Goal: Check status: Check status

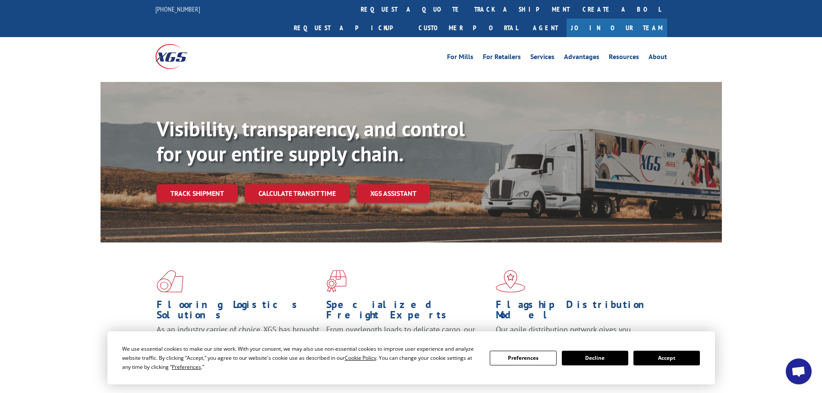
click at [689, 361] on button "Accept" at bounding box center [666, 358] width 66 height 15
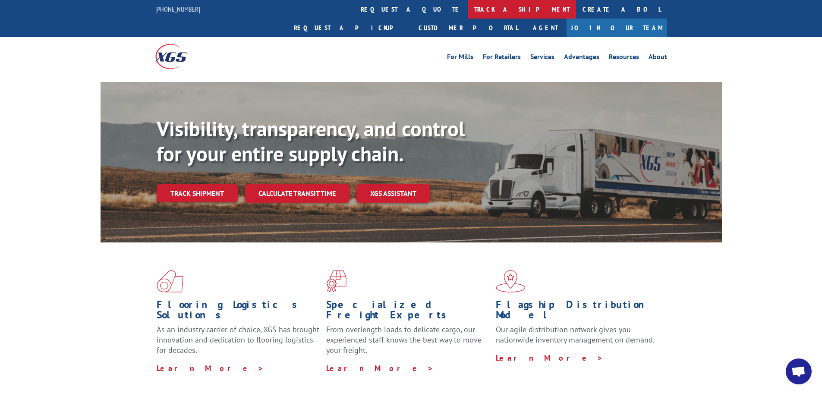
click at [468, 14] on link "track a shipment" at bounding box center [522, 9] width 108 height 19
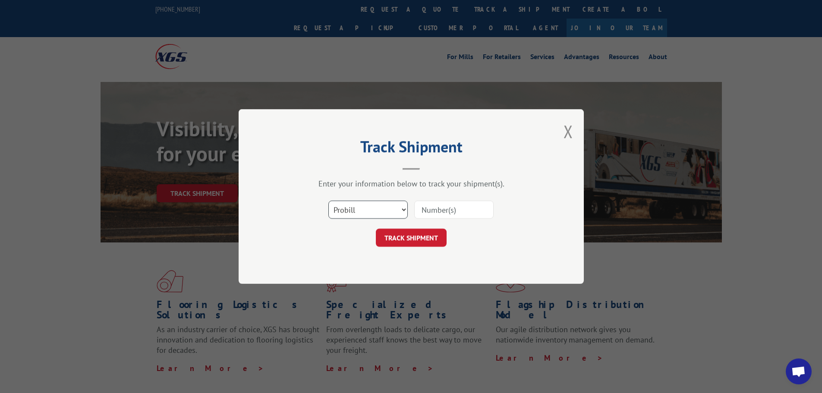
click at [390, 213] on select "Select category... Probill BOL PO" at bounding box center [367, 210] width 79 height 18
select select "po"
click at [328, 201] on select "Select category... Probill BOL PO" at bounding box center [367, 210] width 79 height 18
click at [443, 212] on input at bounding box center [453, 210] width 79 height 18
paste input "17523254"
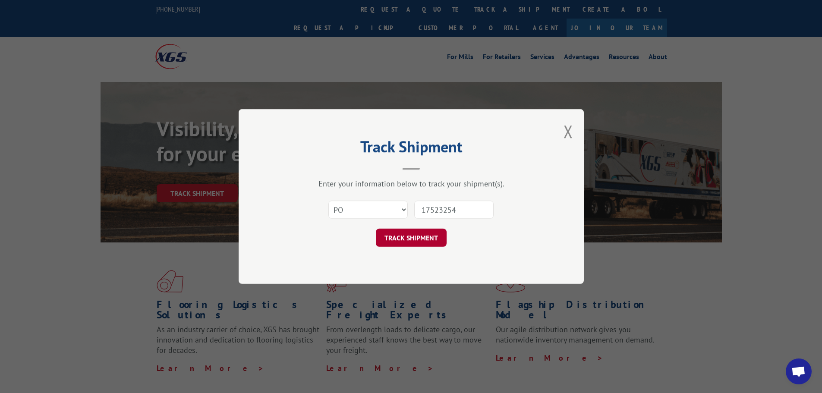
type input "17523254"
click at [431, 233] on button "TRACK SHIPMENT" at bounding box center [411, 238] width 71 height 18
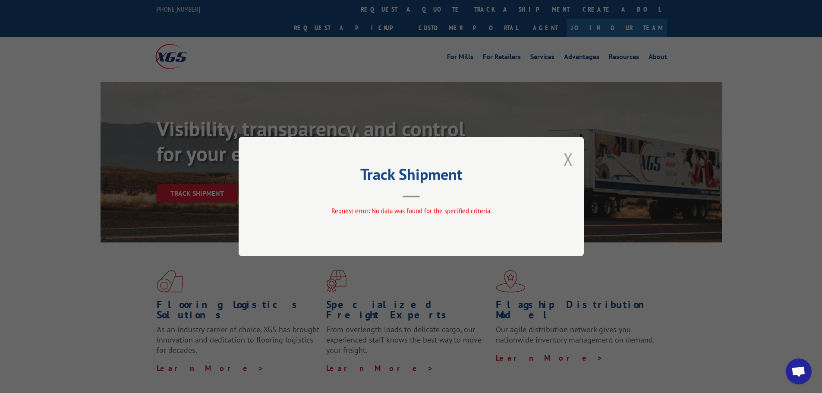
click at [572, 157] on button "Close modal" at bounding box center [567, 159] width 9 height 23
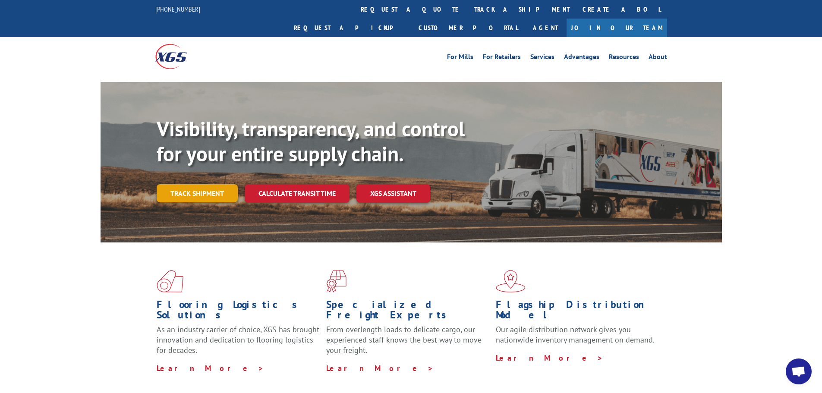
click at [216, 184] on link "Track shipment" at bounding box center [197, 193] width 81 height 18
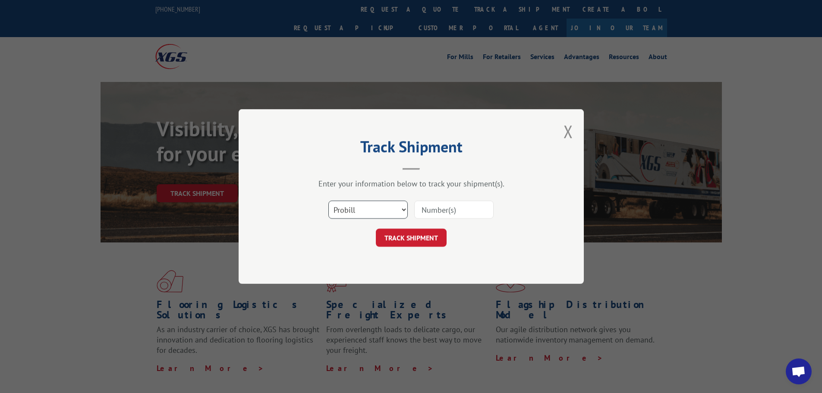
click at [365, 213] on select "Select category... Probill BOL PO" at bounding box center [367, 210] width 79 height 18
select select "po"
click at [328, 201] on select "Select category... Probill BOL PO" at bounding box center [367, 210] width 79 height 18
click at [434, 214] on input at bounding box center [453, 210] width 79 height 18
paste input "17523127"
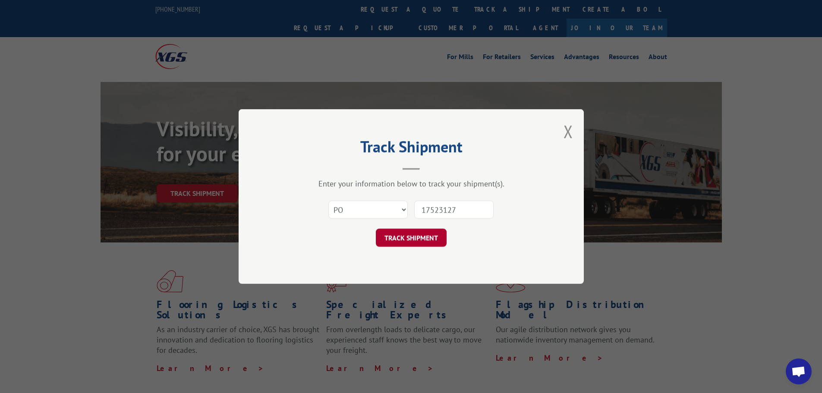
type input "17523127"
click at [423, 236] on button "TRACK SHIPMENT" at bounding box center [411, 238] width 71 height 18
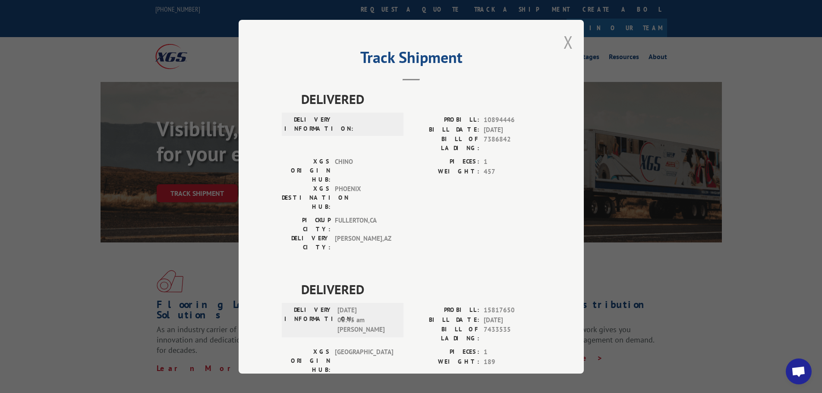
click at [566, 43] on button "Close modal" at bounding box center [567, 42] width 9 height 23
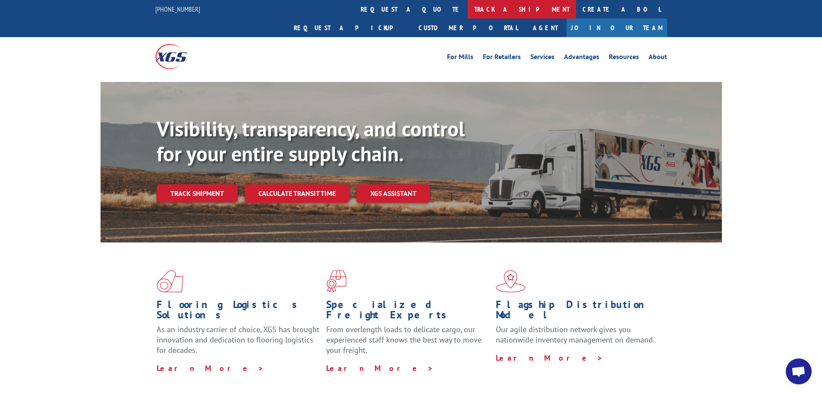
click at [468, 7] on link "track a shipment" at bounding box center [522, 9] width 108 height 19
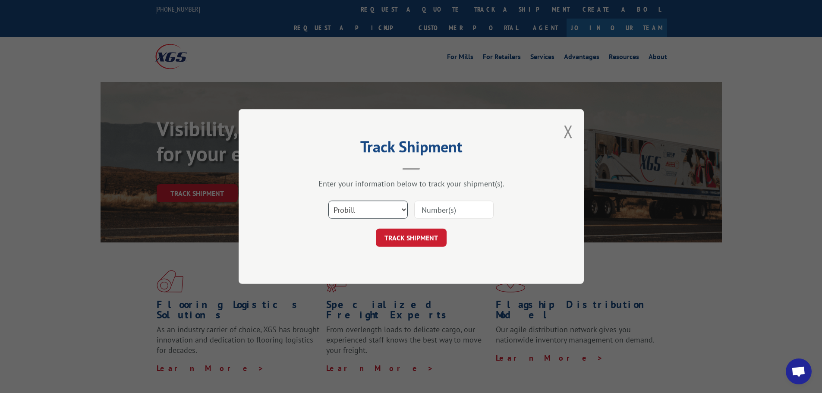
click at [339, 211] on select "Select category... Probill BOL PO" at bounding box center [367, 210] width 79 height 18
select select "po"
click at [328, 201] on select "Select category... Probill BOL PO" at bounding box center [367, 210] width 79 height 18
click at [435, 210] on input at bounding box center [453, 210] width 79 height 18
paste input "17523142"
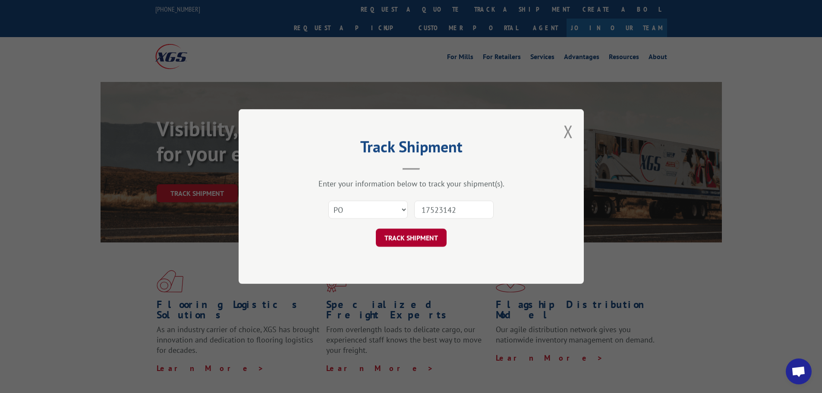
type input "17523142"
click at [431, 240] on button "TRACK SHIPMENT" at bounding box center [411, 238] width 71 height 18
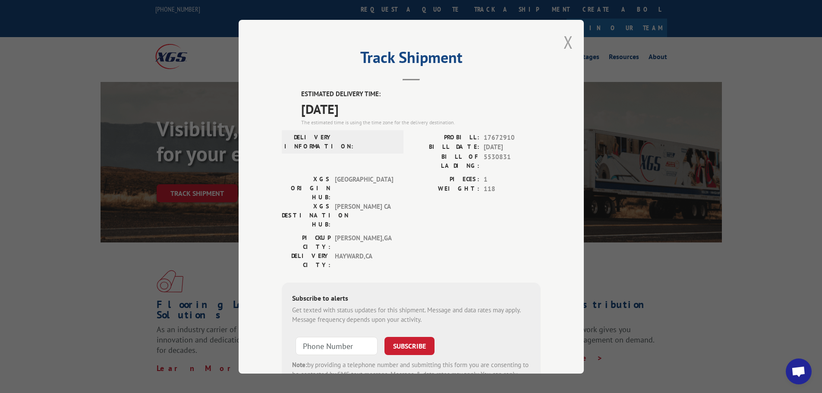
drag, startPoint x: 566, startPoint y: 41, endPoint x: 552, endPoint y: 51, distance: 16.9
click at [565, 41] on button "Close modal" at bounding box center [567, 42] width 9 height 23
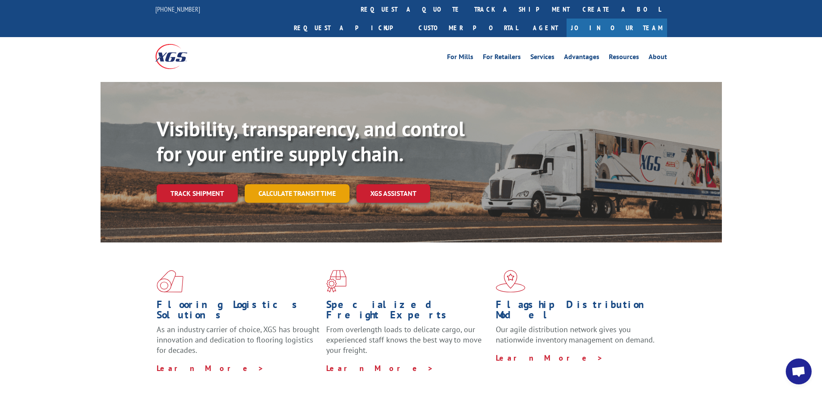
click at [304, 184] on link "Calculate transit time" at bounding box center [297, 193] width 105 height 19
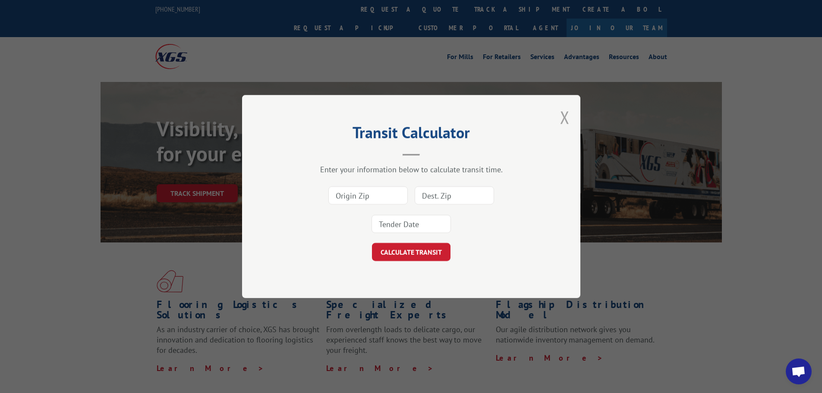
click at [565, 115] on button "Close modal" at bounding box center [564, 117] width 9 height 23
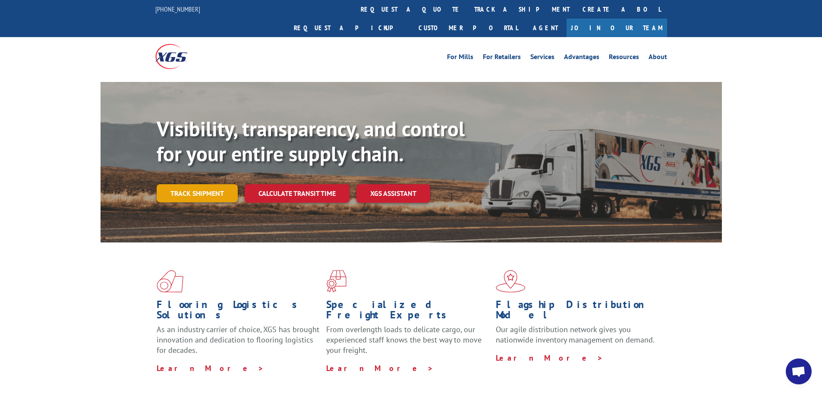
click at [218, 184] on link "Track shipment" at bounding box center [197, 193] width 81 height 18
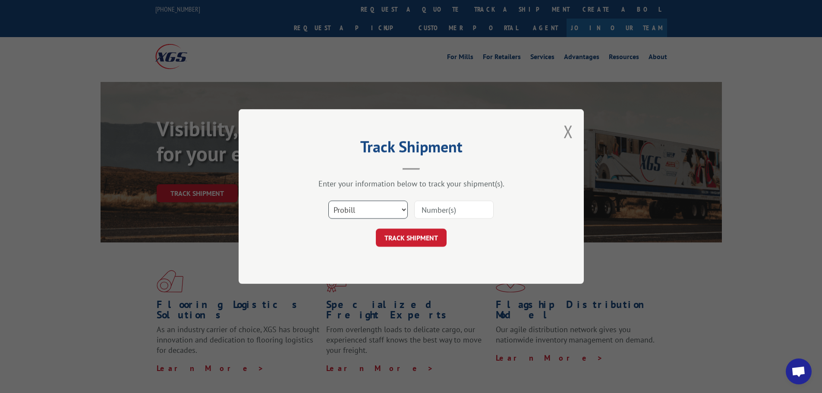
click at [351, 216] on select "Select category... Probill BOL PO" at bounding box center [367, 210] width 79 height 18
select select "po"
click at [328, 201] on select "Select category... Probill BOL PO" at bounding box center [367, 210] width 79 height 18
click at [431, 213] on input at bounding box center [453, 210] width 79 height 18
paste input "17523142"
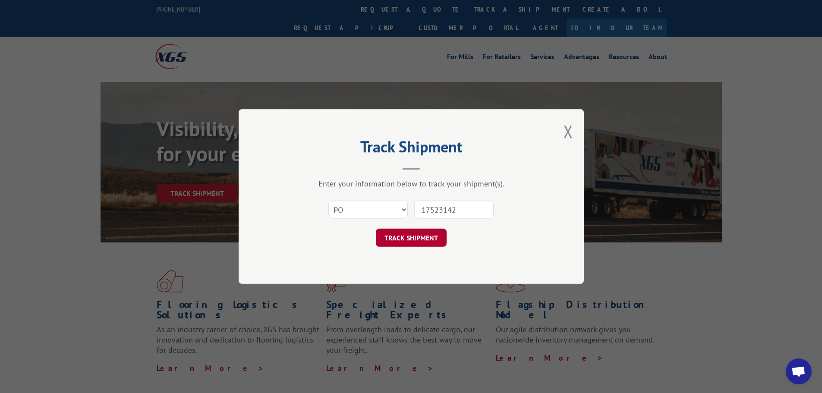
type input "17523142"
click at [391, 241] on button "TRACK SHIPMENT" at bounding box center [411, 238] width 71 height 18
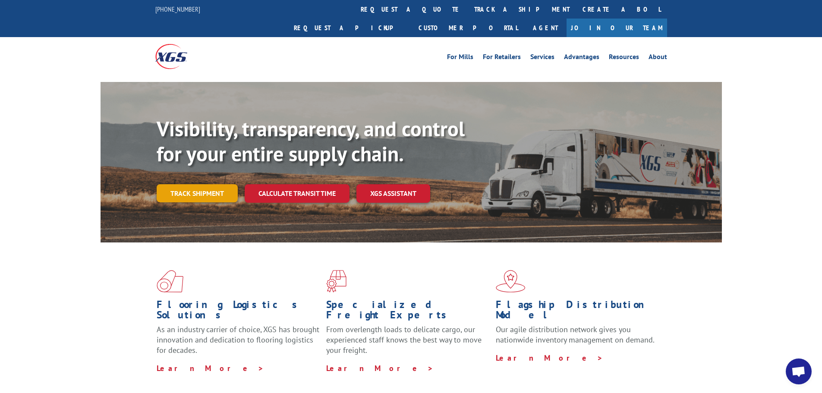
click at [207, 184] on link "Track shipment" at bounding box center [197, 193] width 81 height 18
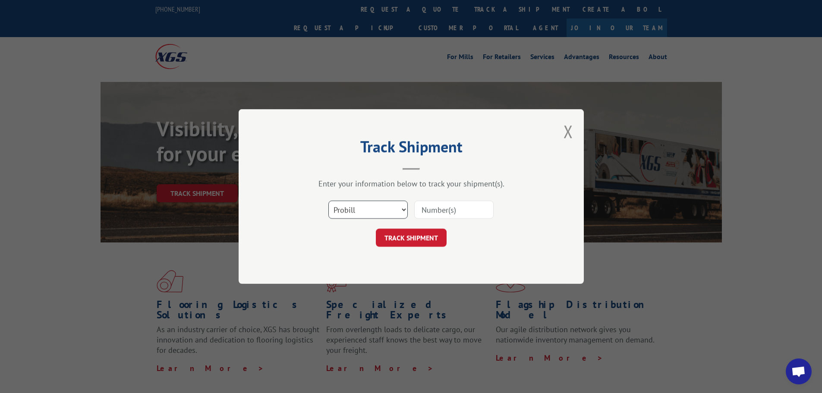
click at [377, 208] on select "Select category... Probill BOL PO" at bounding box center [367, 210] width 79 height 18
select select "po"
click at [328, 201] on select "Select category... Probill BOL PO" at bounding box center [367, 210] width 79 height 18
click at [449, 209] on input at bounding box center [453, 210] width 79 height 18
paste input "17523098"
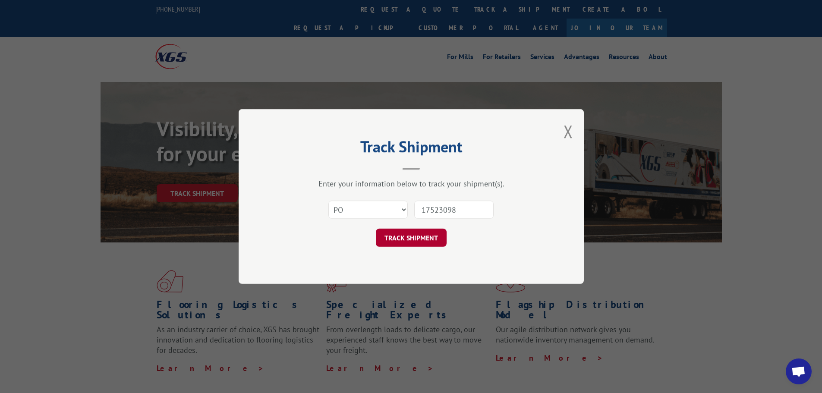
type input "17523098"
click at [431, 241] on button "TRACK SHIPMENT" at bounding box center [411, 238] width 71 height 18
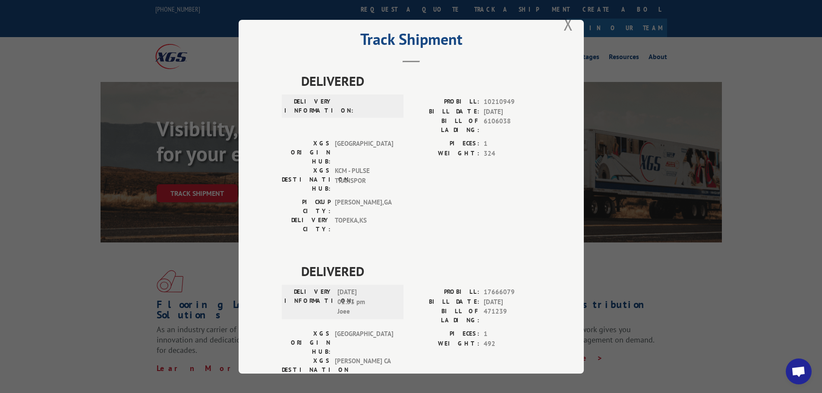
scroll to position [34, 0]
